Goal: Task Accomplishment & Management: Complete application form

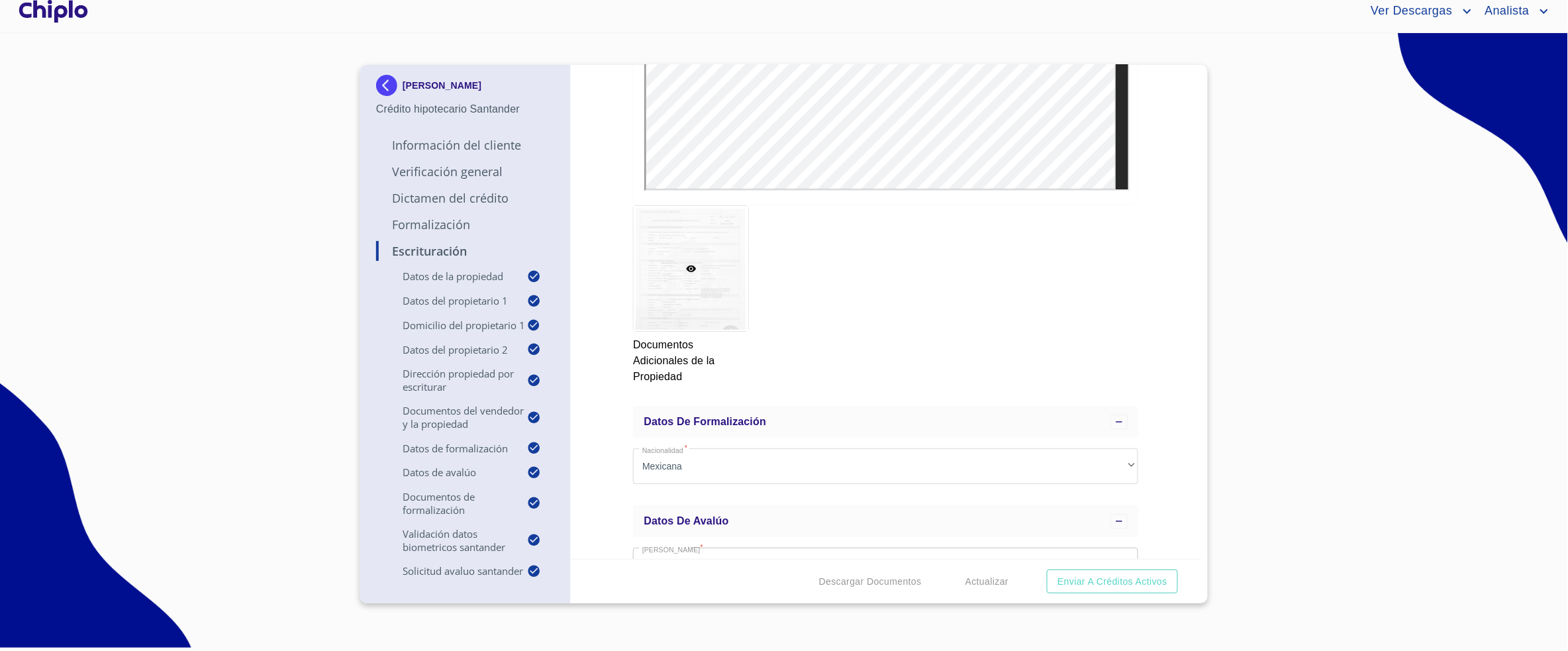
scroll to position [9995, 0]
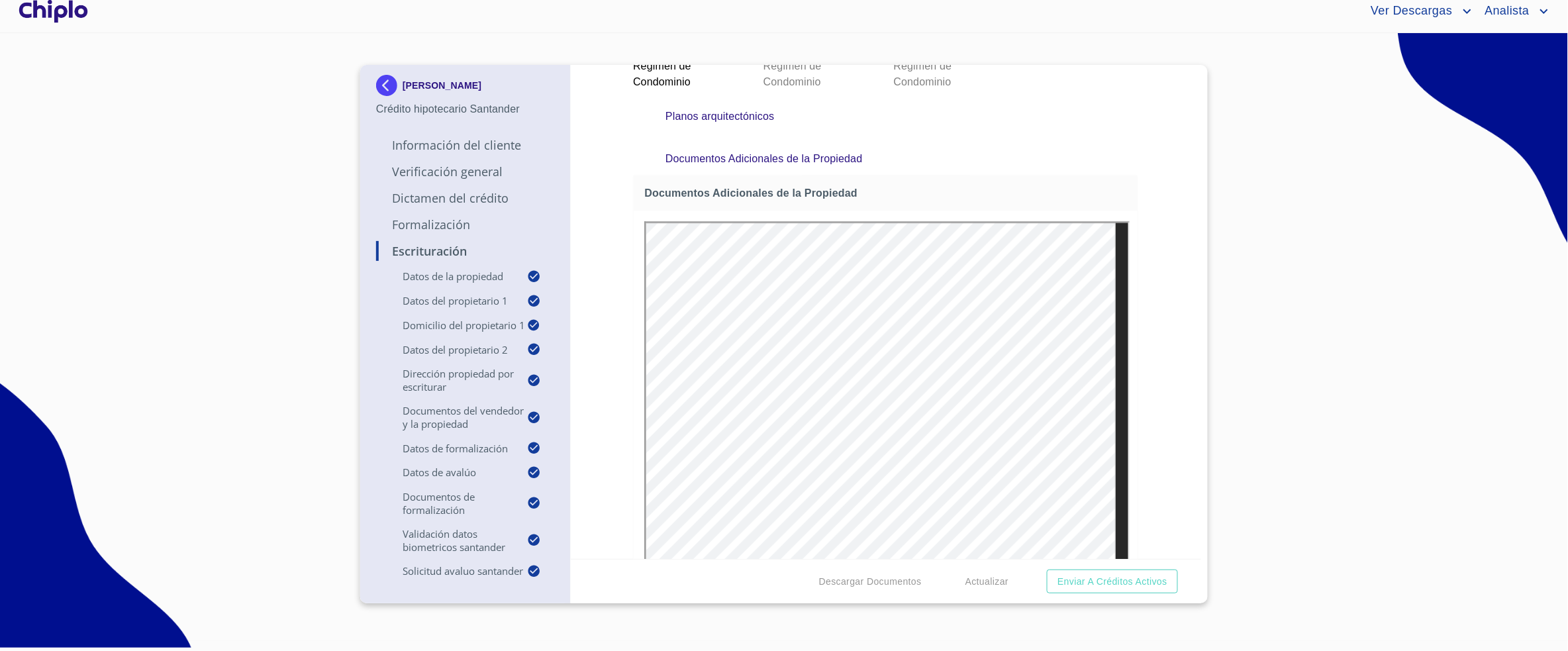
scroll to position [9597, 0]
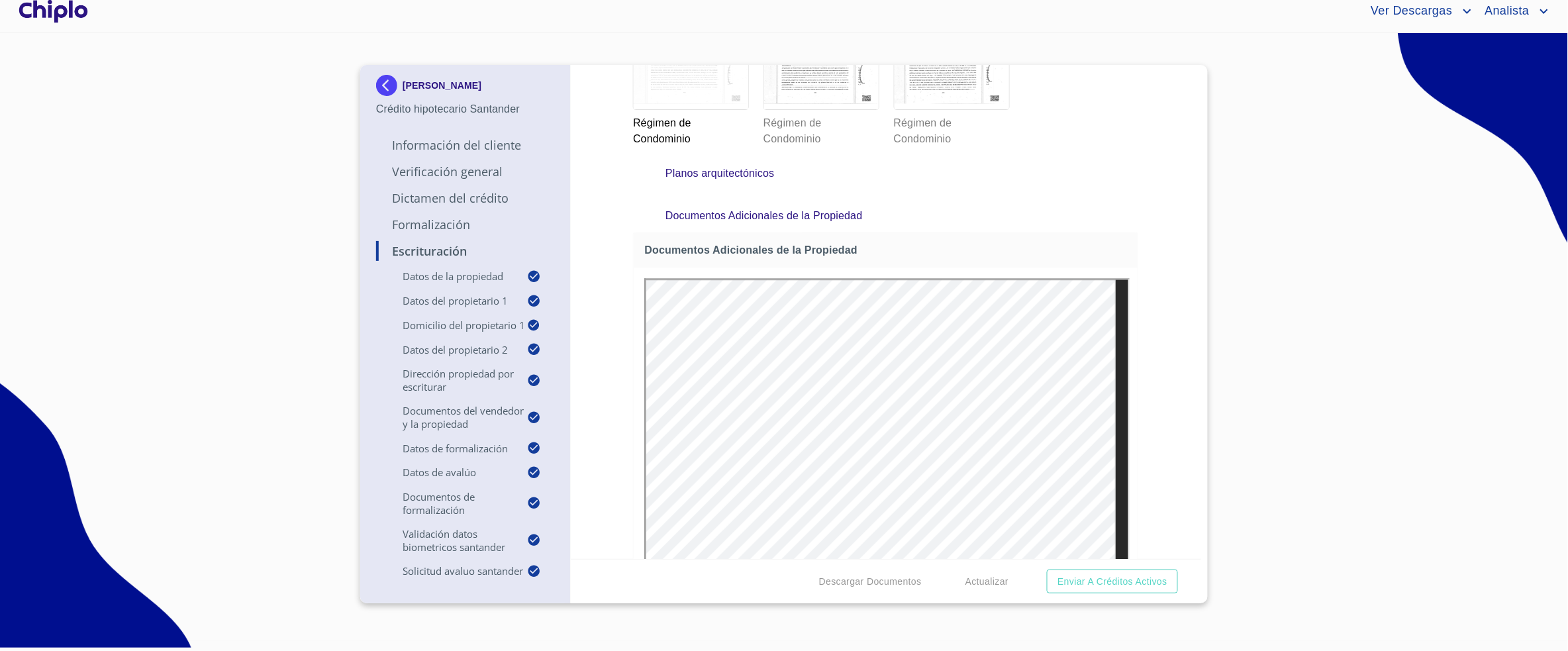
click at [1461, 202] on section "[PERSON_NAME] Crédito hipotecario Santander Información del Cliente Verificació…" at bounding box center [784, 337] width 1568 height 608
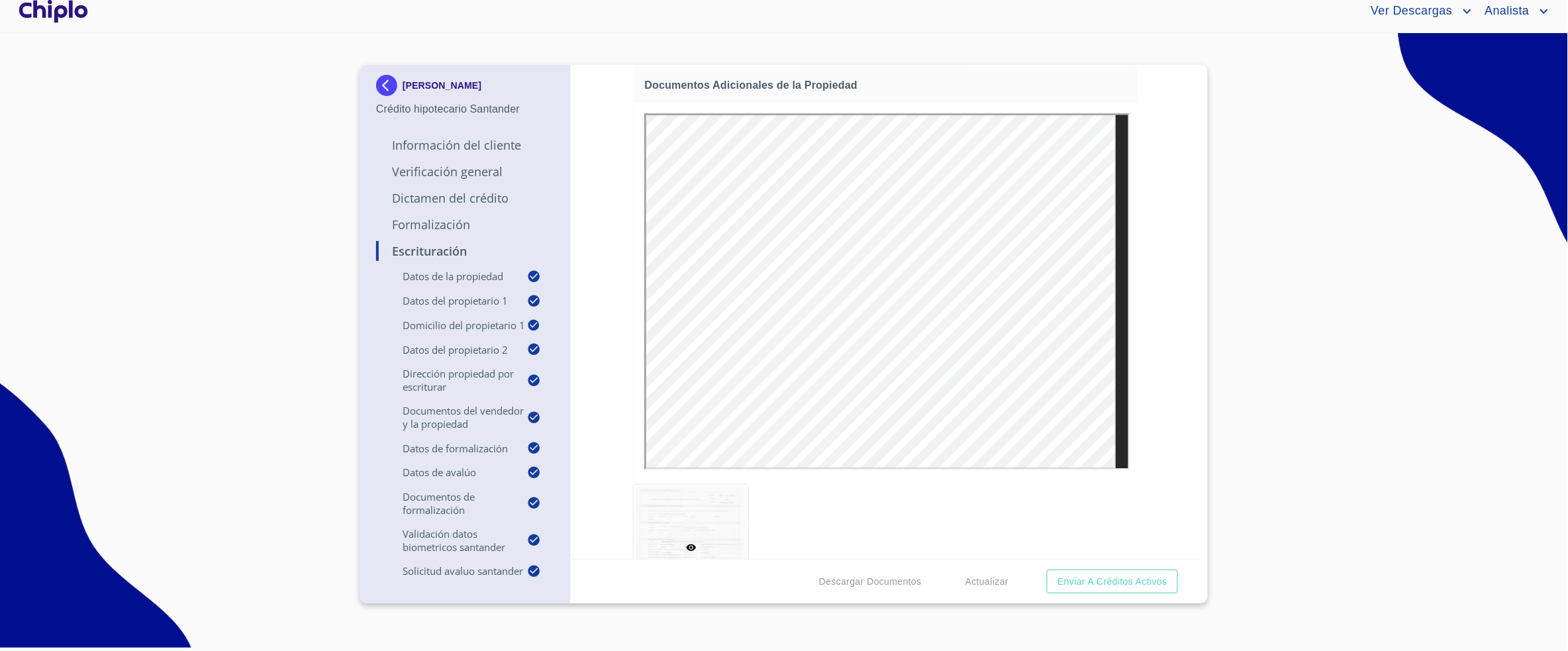
scroll to position [9847, 0]
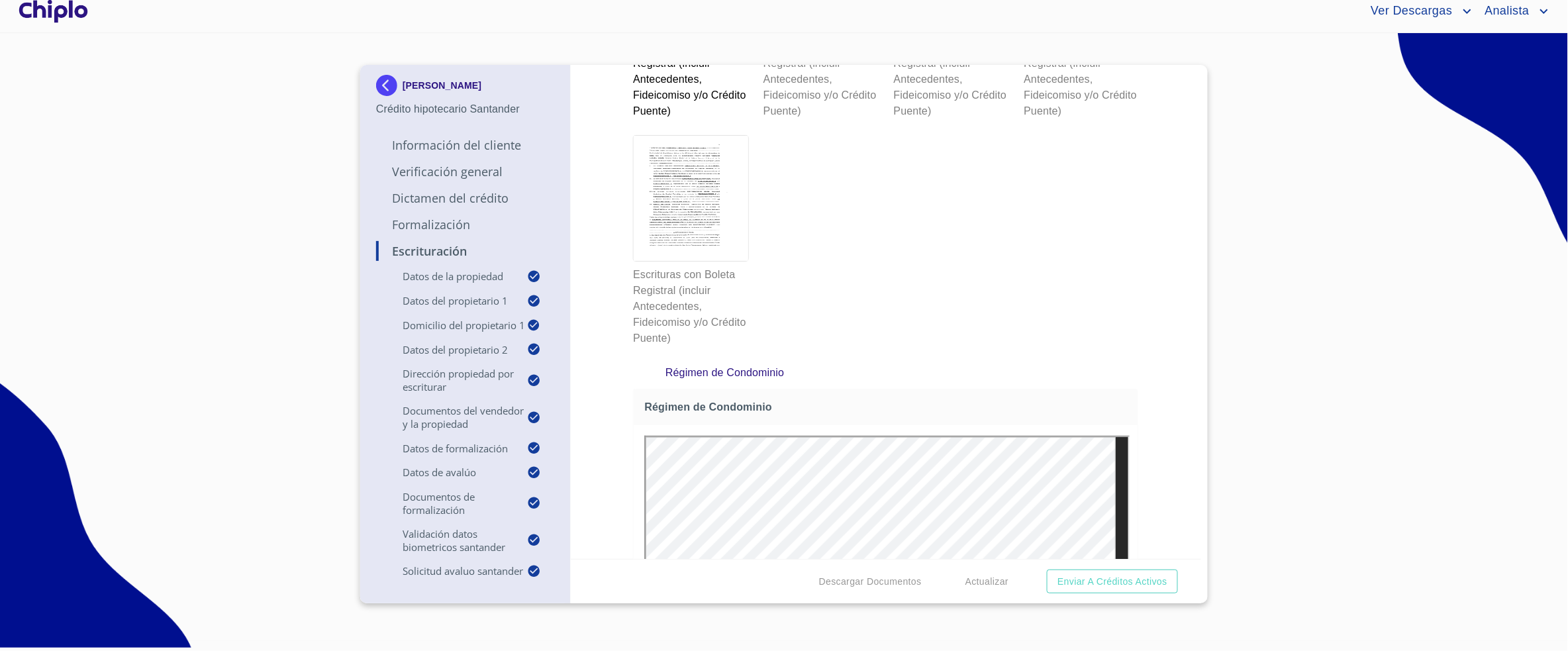
scroll to position [8573, 0]
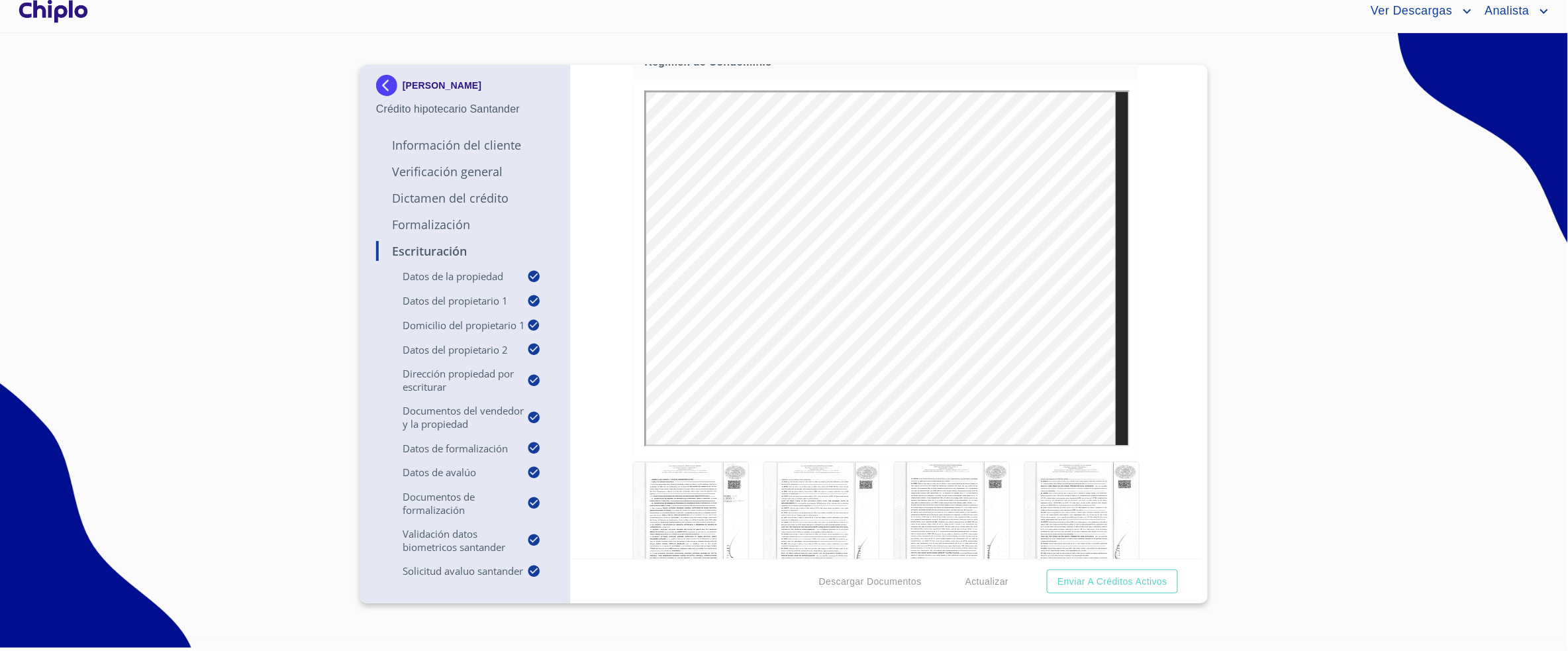
scroll to position [9110, 0]
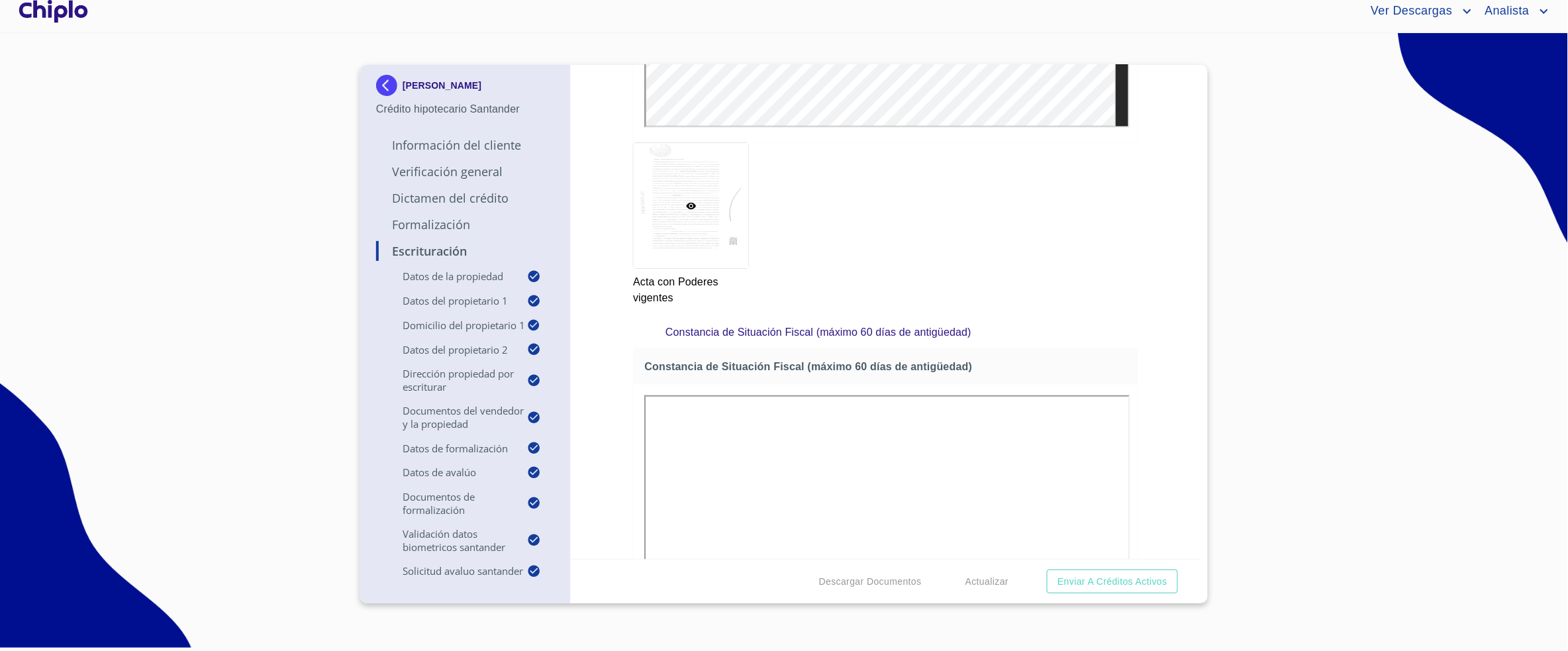
scroll to position [2281, 0]
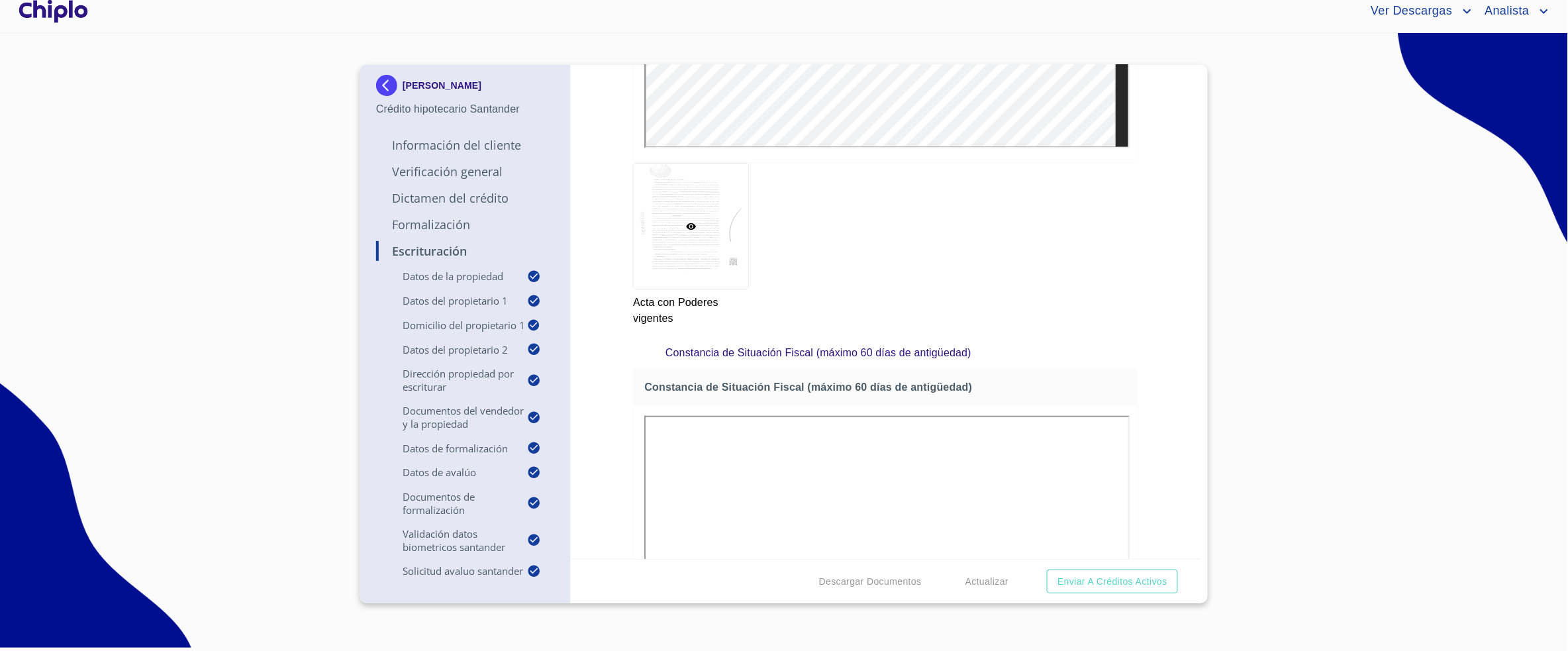
click at [250, 39] on section "[PERSON_NAME] Crédito hipotecario Santander Información del Cliente Verificació…" at bounding box center [784, 337] width 1568 height 608
click at [236, 156] on section "[PERSON_NAME] Crédito hipotecario Santander Información del Cliente Verificació…" at bounding box center [784, 337] width 1568 height 608
click at [234, 112] on section "[PERSON_NAME] Crédito hipotecario Santander Información del Cliente Verificació…" at bounding box center [784, 337] width 1568 height 608
click at [242, 109] on section "[PERSON_NAME] Crédito hipotecario Santander Información del Cliente Verificació…" at bounding box center [784, 337] width 1568 height 608
click at [279, 204] on section "[PERSON_NAME] Crédito hipotecario Santander Información del Cliente Verificació…" at bounding box center [784, 337] width 1568 height 608
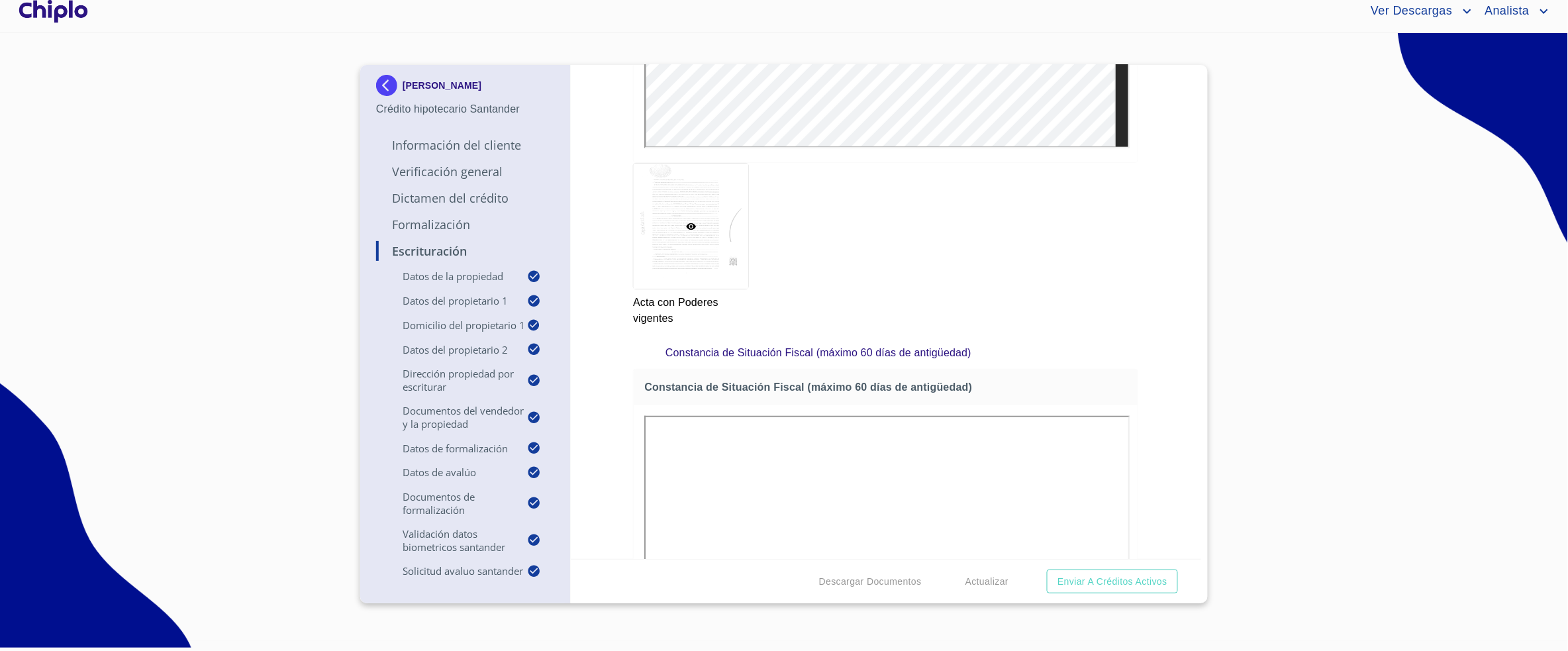
click at [257, 212] on section "[PERSON_NAME] Crédito hipotecario Santander Información del Cliente Verificació…" at bounding box center [784, 337] width 1568 height 608
click at [214, 57] on section "[PERSON_NAME] Crédito hipotecario Santander Información del Cliente Verificació…" at bounding box center [784, 337] width 1568 height 608
click at [223, 64] on section "[PERSON_NAME] Crédito hipotecario Santander Información del Cliente Verificació…" at bounding box center [784, 337] width 1568 height 608
